Goal: Information Seeking & Learning: Find contact information

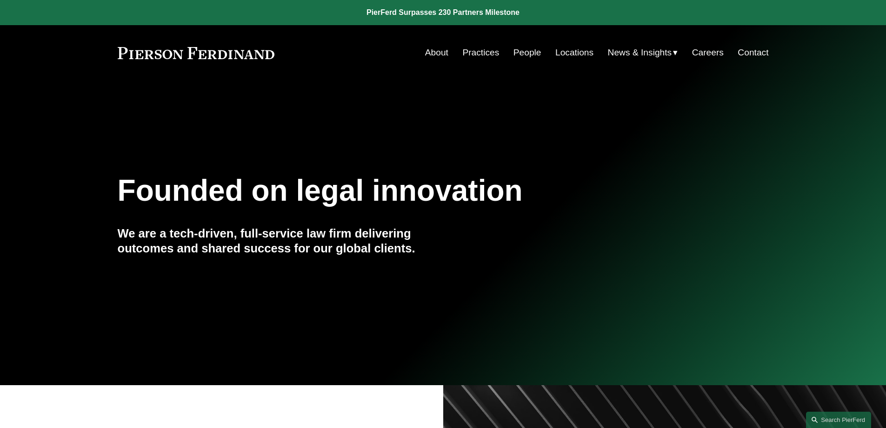
click at [530, 54] on link "People" at bounding box center [528, 53] width 28 height 18
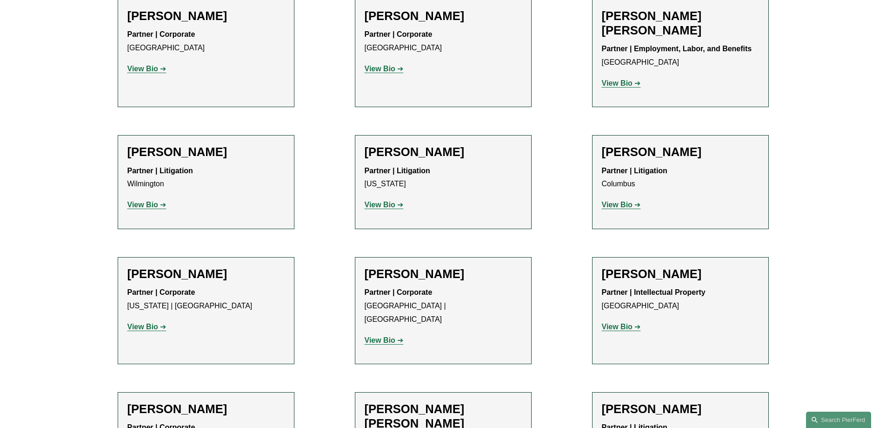
scroll to position [2052, 0]
